Goal: Task Accomplishment & Management: Use online tool/utility

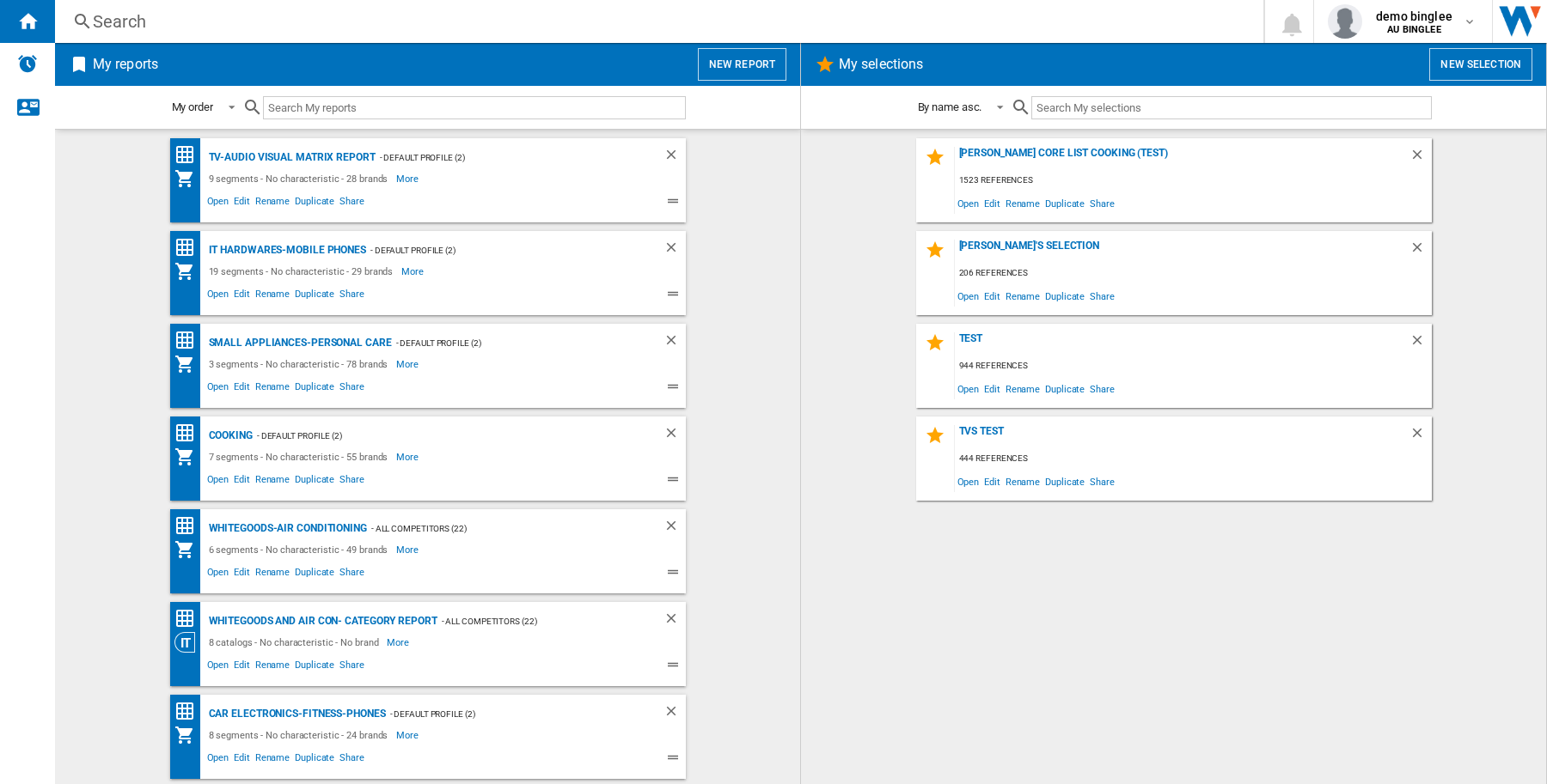
click at [752, 65] on button "New report" at bounding box center [742, 64] width 89 height 32
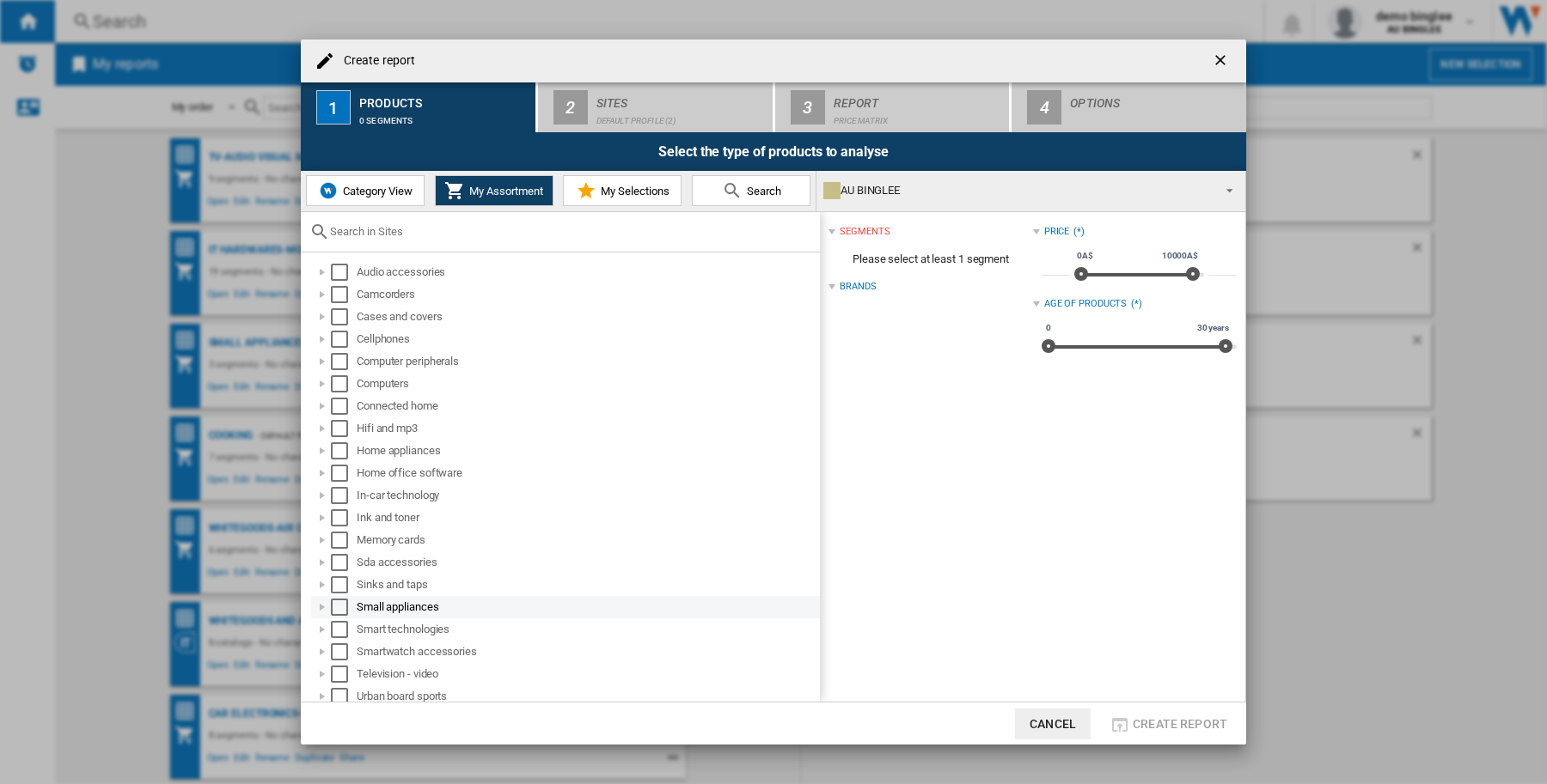
click at [419, 604] on div "Small appliances" at bounding box center [586, 607] width 460 height 18
click at [345, 606] on div "Select" at bounding box center [339, 607] width 18 height 18
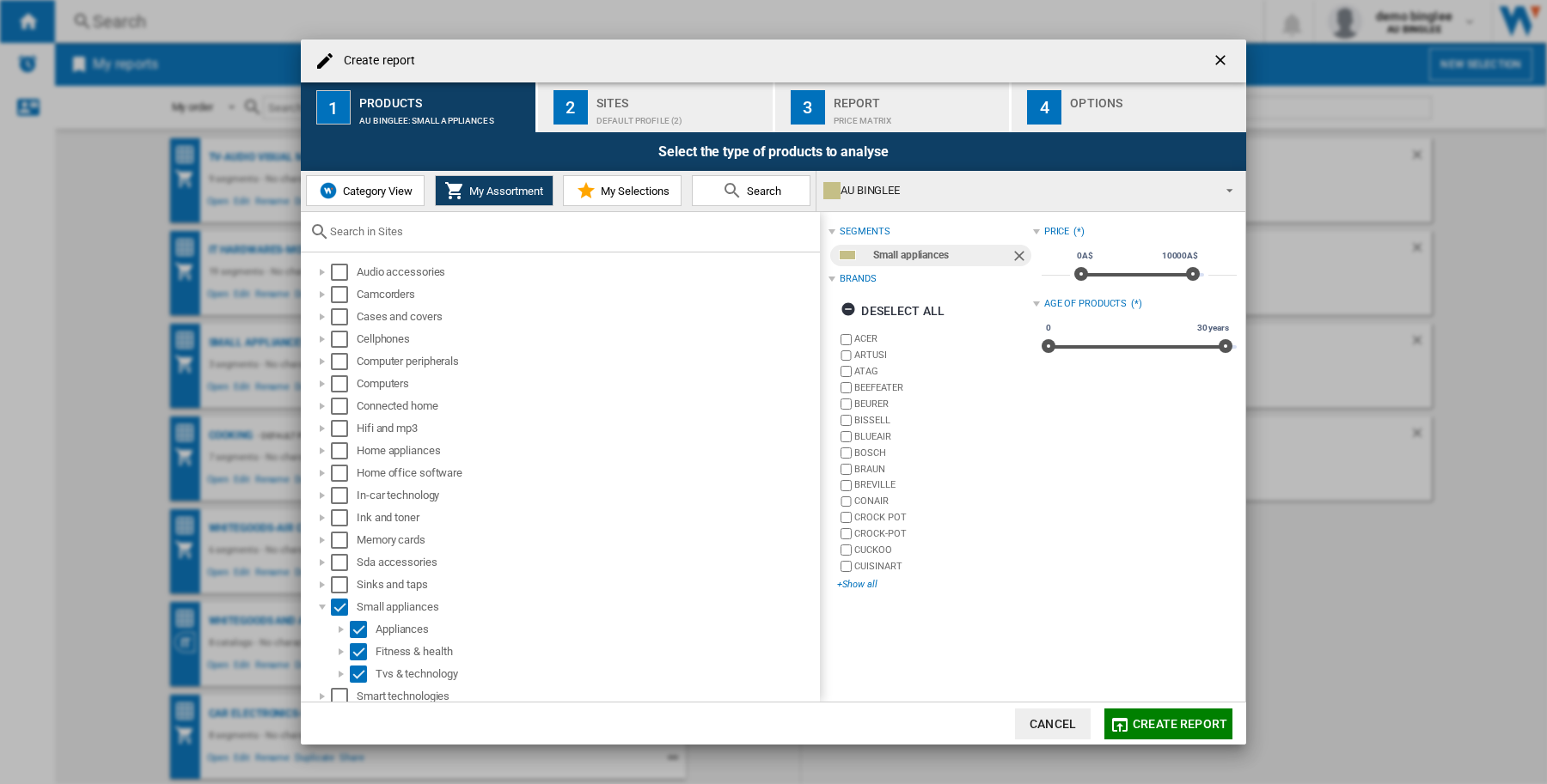
click at [857, 584] on div "+Show all" at bounding box center [934, 584] width 195 height 13
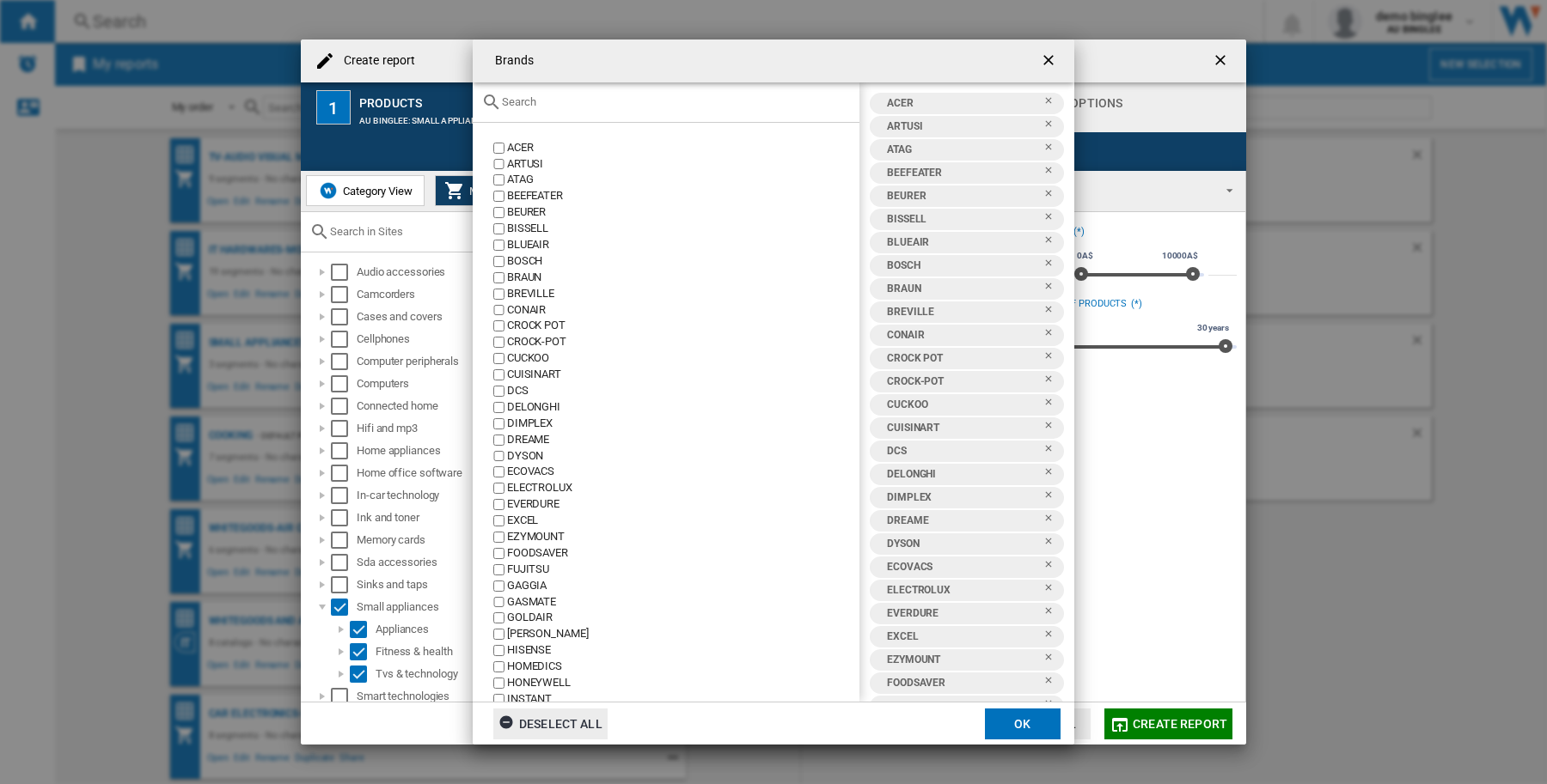
click at [563, 725] on div "Deselect all" at bounding box center [550, 724] width 104 height 31
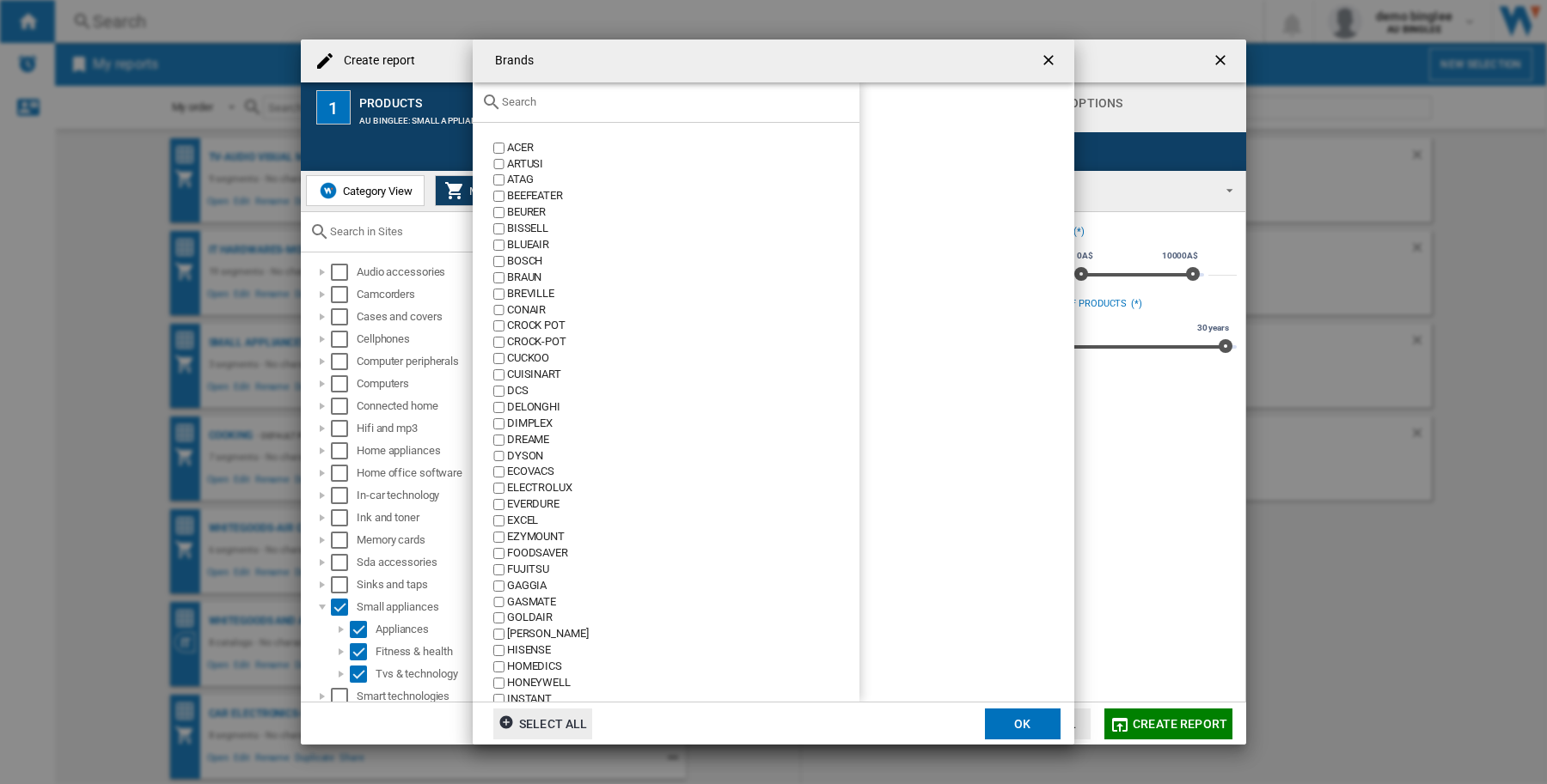
click at [539, 83] on div "Brands ACER ARTUSI ATAG BEEFEATER BEURER [GEOGRAPHIC_DATA] BLUEAIR BOSCH [PERSO…" at bounding box center [773, 392] width 601 height 706
click at [540, 96] on input "text" at bounding box center [677, 102] width 349 height 13
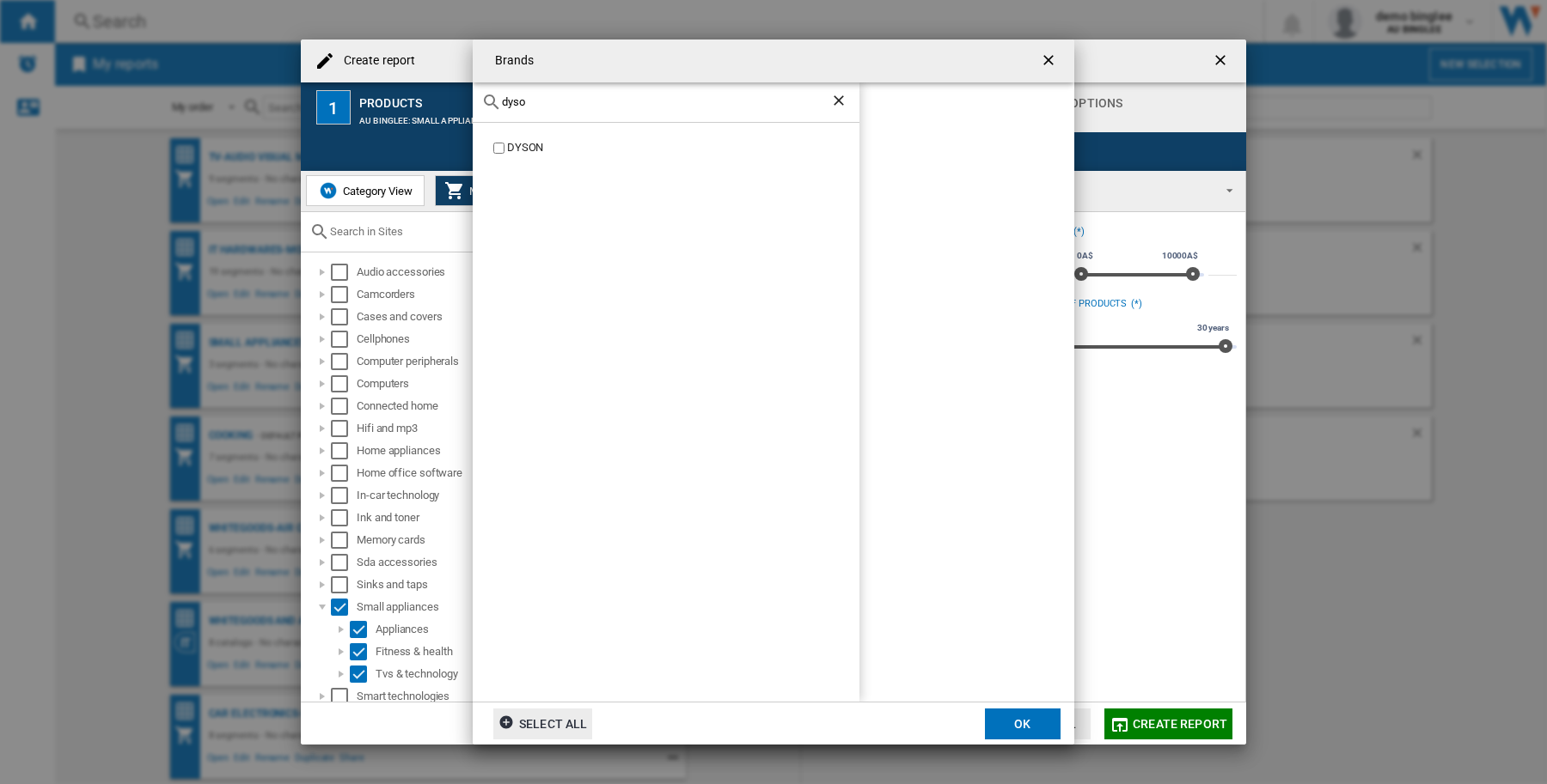
type input "dyso"
click at [513, 147] on div "DYSON" at bounding box center [683, 148] width 352 height 17
click at [1048, 731] on button "OK" at bounding box center [1022, 724] width 75 height 31
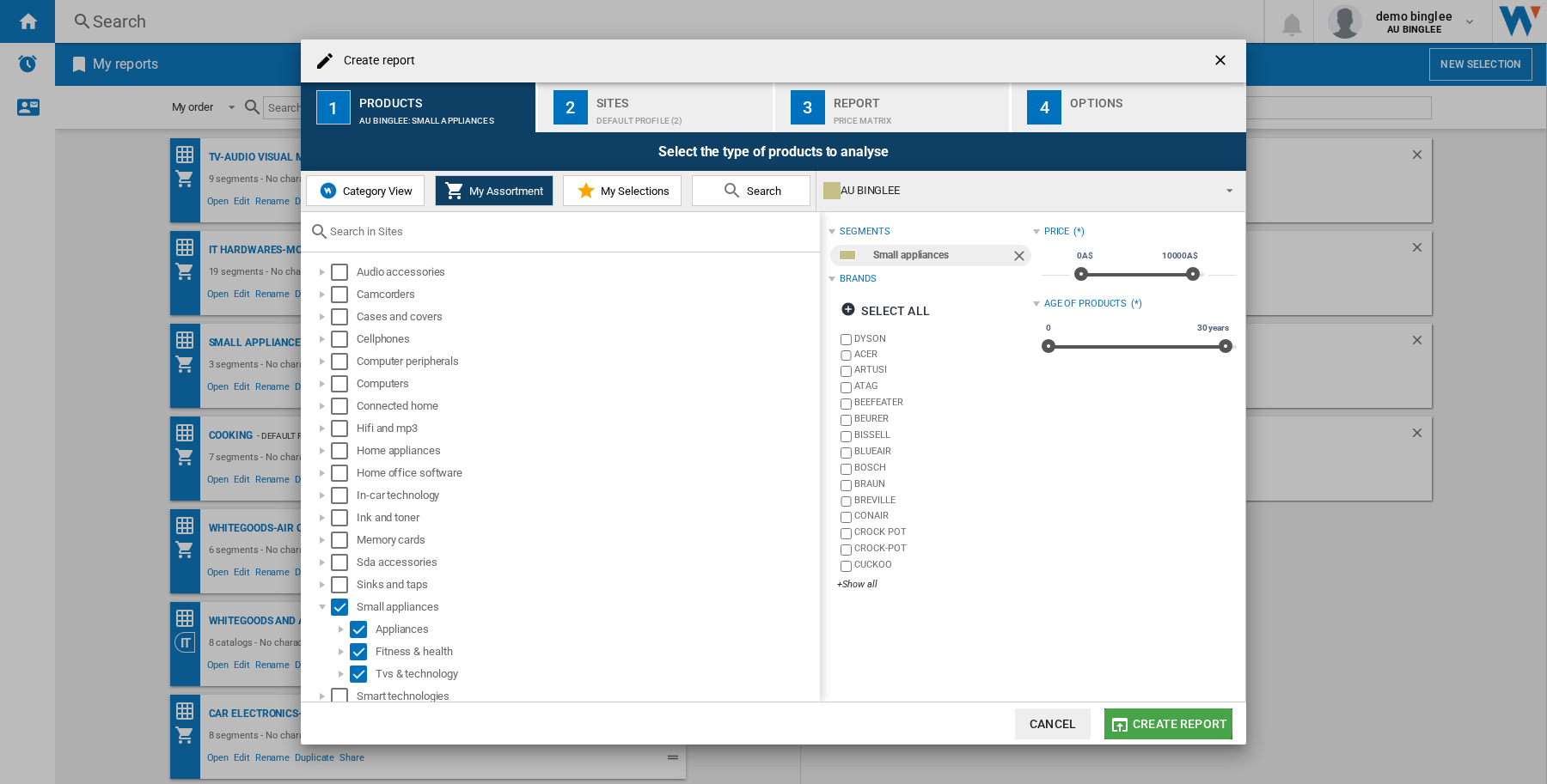
click at [1136, 720] on span "Create report" at bounding box center [1180, 724] width 95 height 14
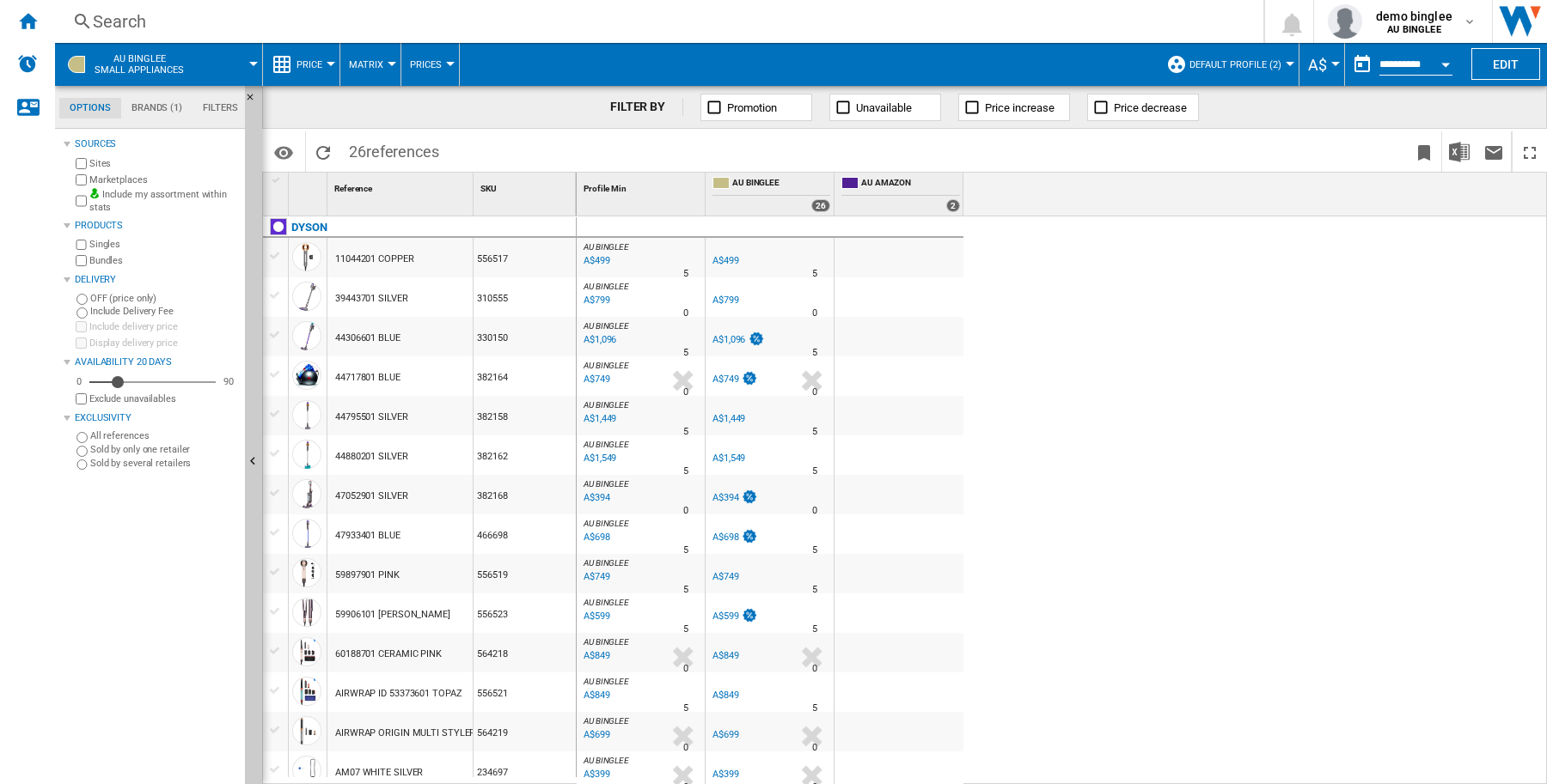
click at [1277, 63] on button "Default profile (2)" at bounding box center [1239, 64] width 101 height 43
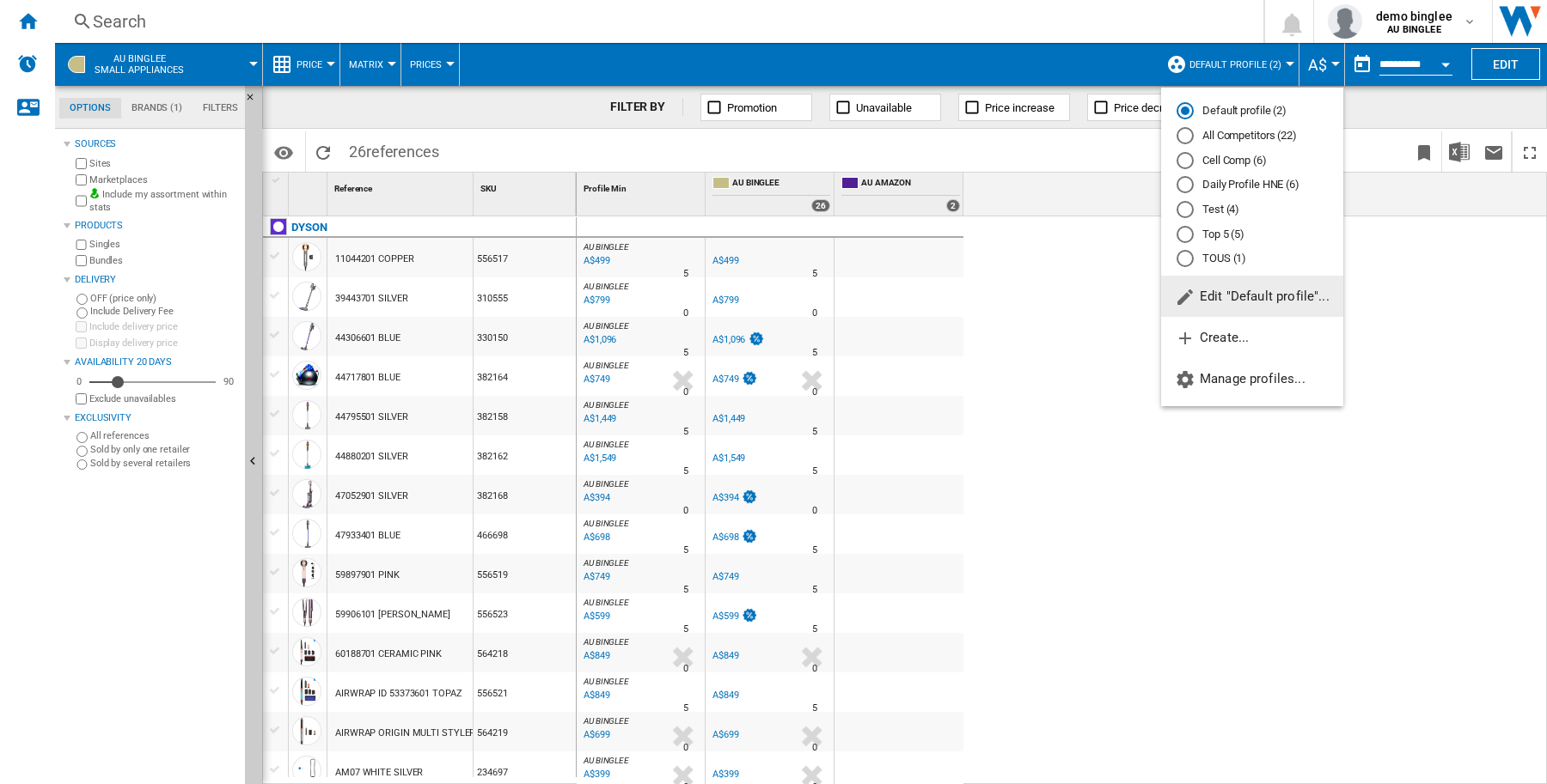
click at [1257, 131] on md-radio-button "All Competitors (22)" at bounding box center [1252, 136] width 152 height 17
